Goal: Check status: Check status

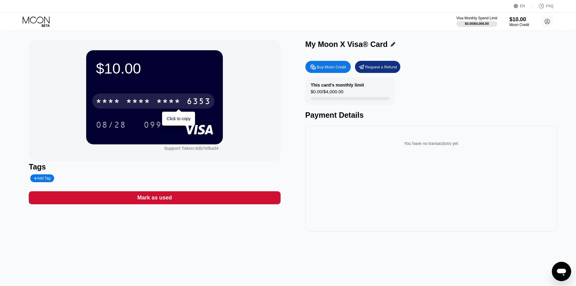
click at [170, 106] on div "* * * *" at bounding box center [168, 102] width 24 height 10
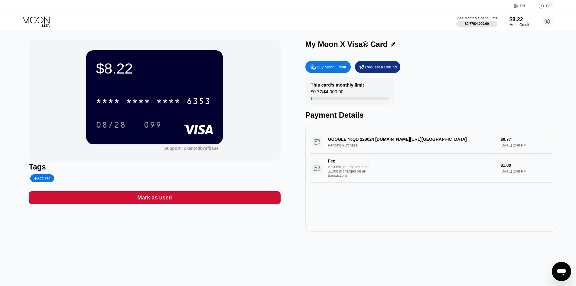
click at [149, 109] on div "* * * * * * * * * * * * 6353" at bounding box center [154, 99] width 117 height 21
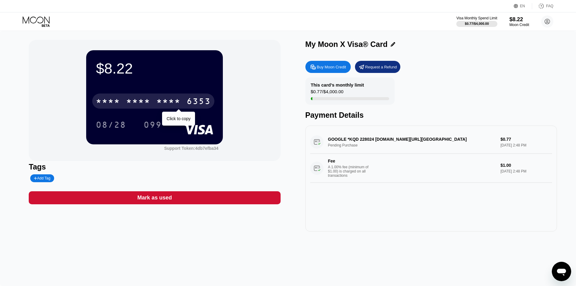
click at [150, 108] on div "* * * * * * * * * * * * 6353" at bounding box center [153, 100] width 122 height 15
